Goal: Task Accomplishment & Management: Manage account settings

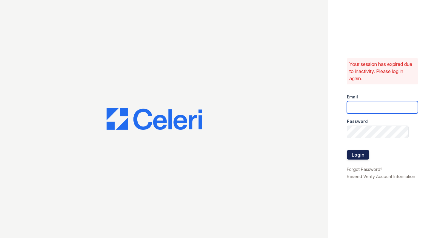
type input "[EMAIL_ADDRESS][DOMAIN_NAME]"
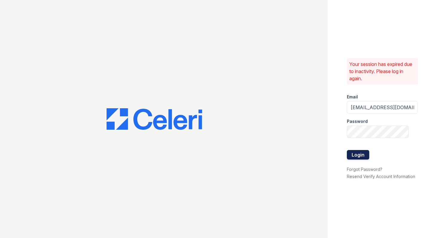
click at [360, 155] on button "Login" at bounding box center [358, 155] width 22 height 10
